Goal: Obtain resource: Obtain resource

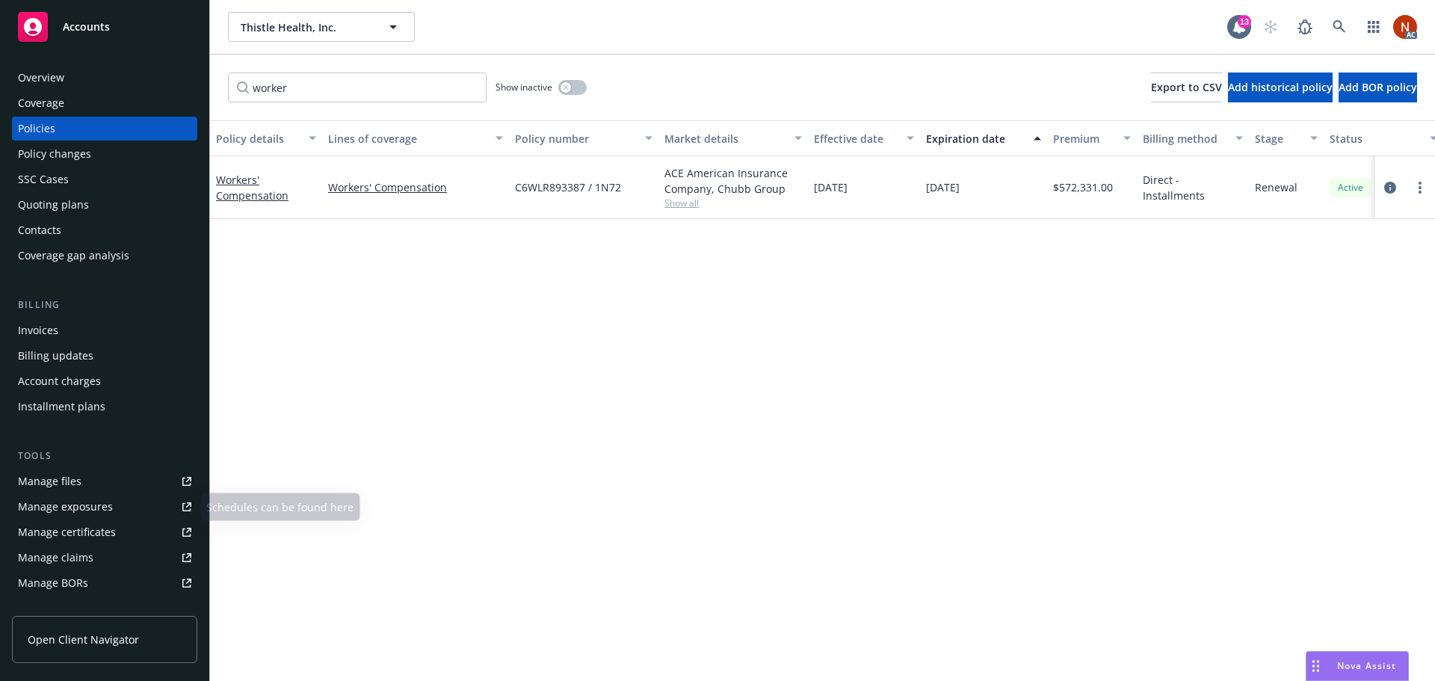
click at [106, 550] on link "Manage claims" at bounding box center [104, 557] width 185 height 24
click at [72, 476] on div "Manage files" at bounding box center [50, 481] width 64 height 24
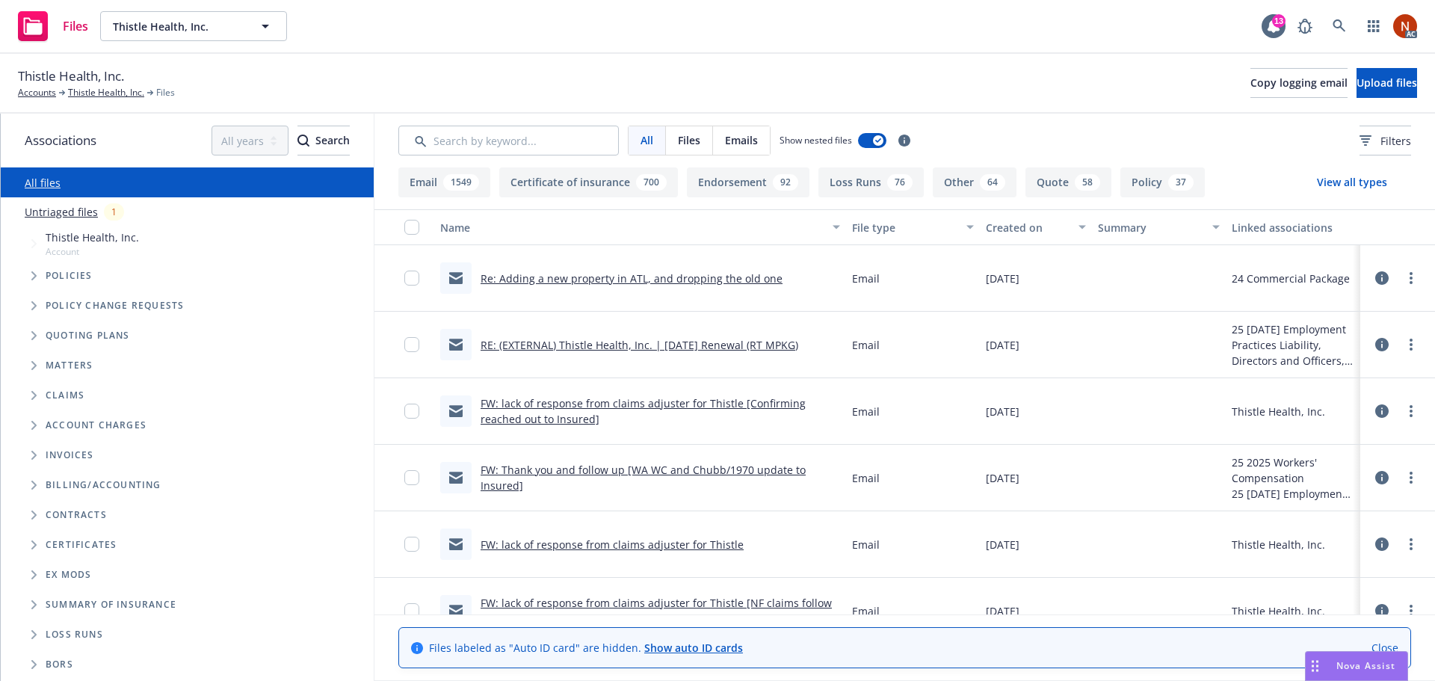
click at [837, 190] on button "Loss Runs 76" at bounding box center [870, 182] width 105 height 30
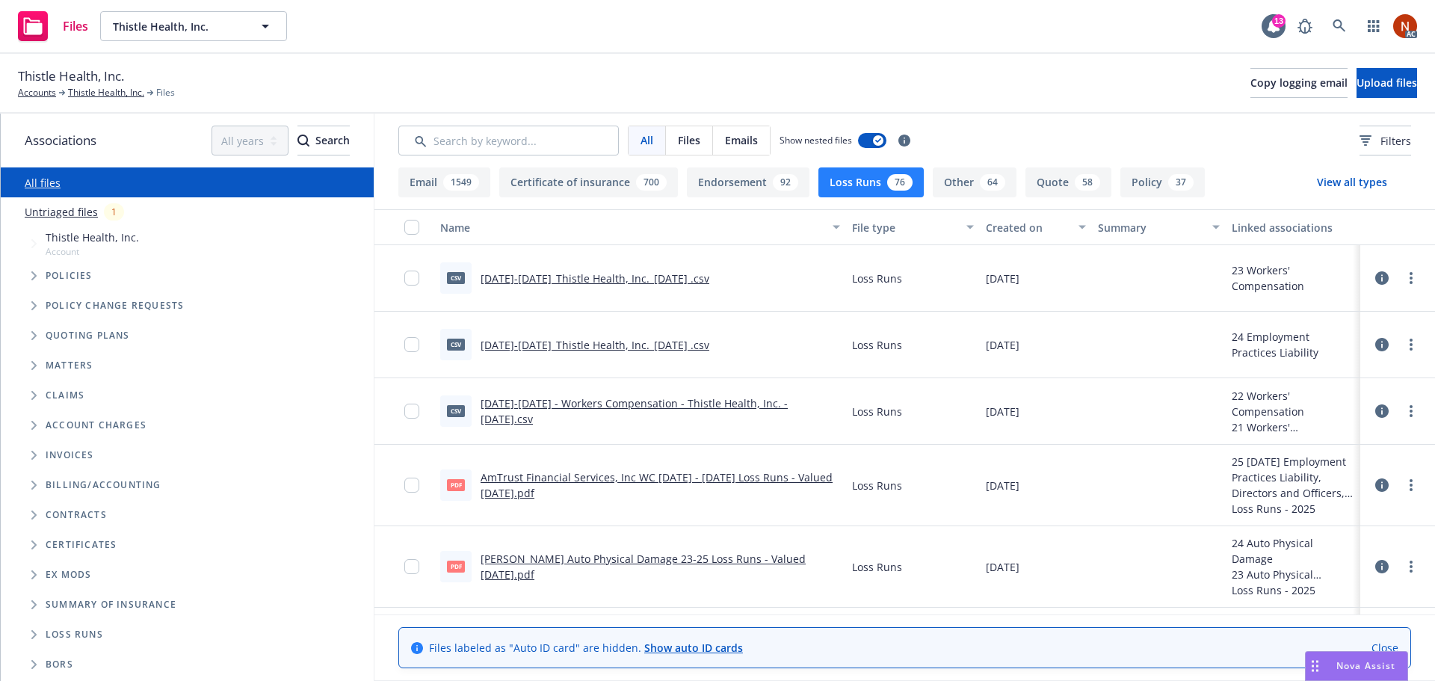
click at [1009, 237] on button "Created on" at bounding box center [1036, 227] width 112 height 36
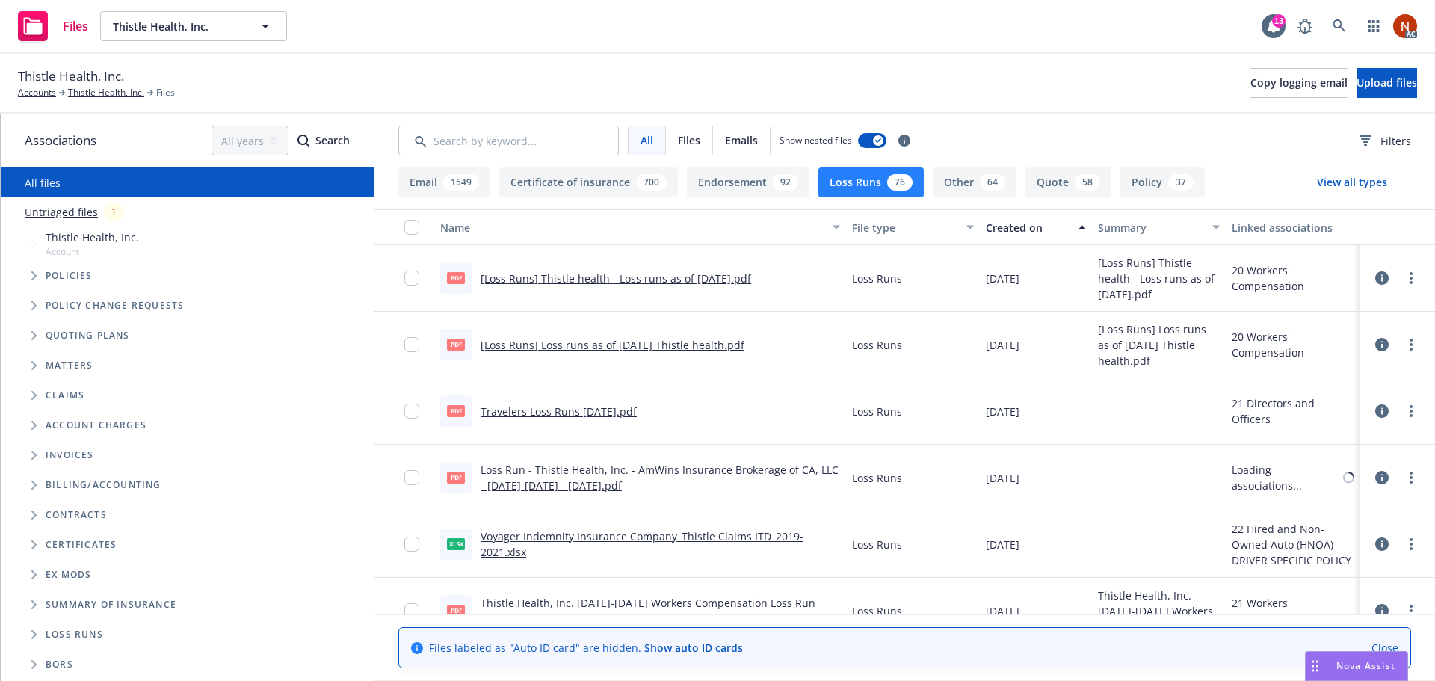
click at [1042, 231] on div "Created on" at bounding box center [1028, 228] width 84 height 16
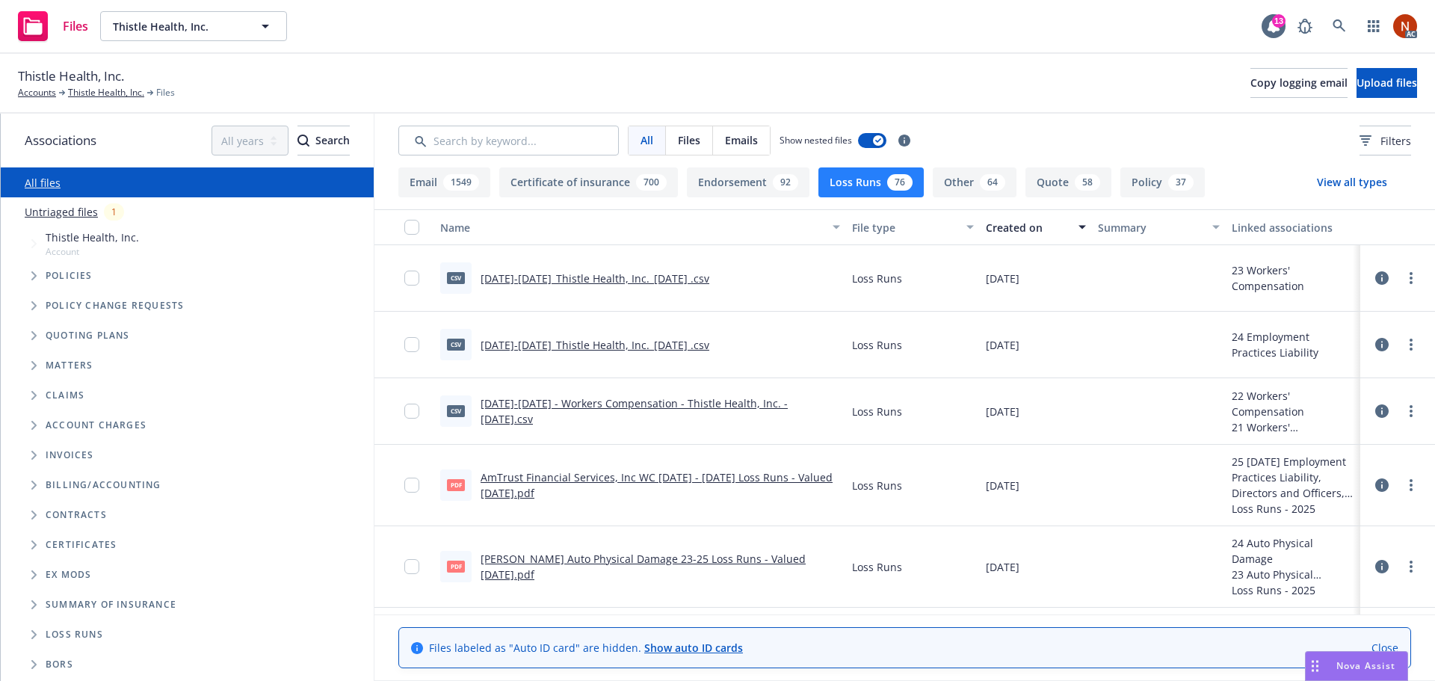
click at [741, 475] on link "AmTrust Financial Services, Inc WC 2019 - 2023 Loss Runs - Valued 2025-08-01.pdf" at bounding box center [656, 485] width 352 height 30
